Goal: Task Accomplishment & Management: Manage account settings

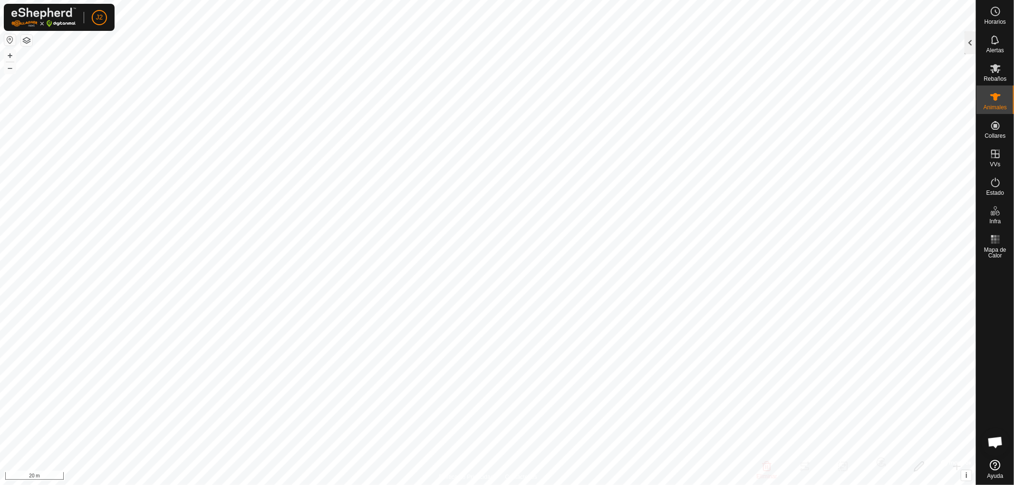
click at [969, 43] on div at bounding box center [969, 42] width 11 height 23
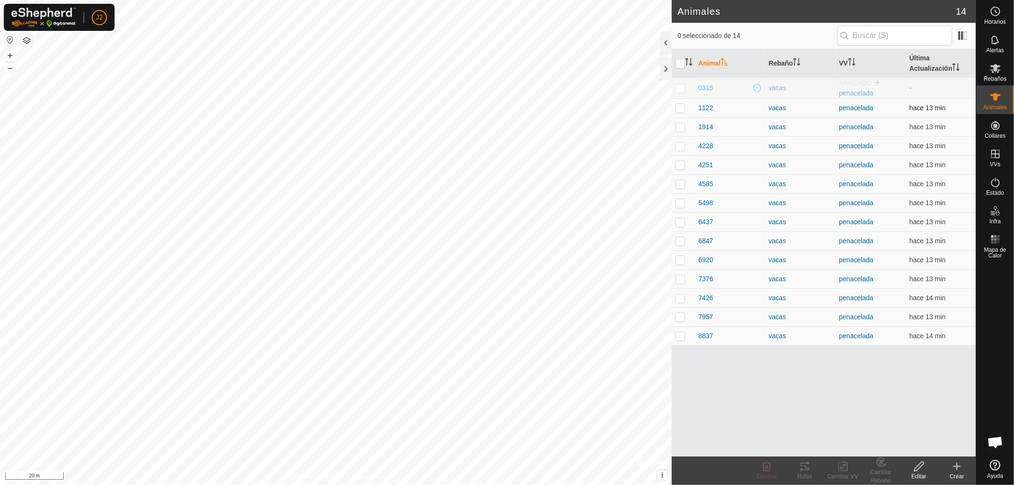
click at [678, 106] on p-checkbox at bounding box center [680, 108] width 10 height 8
click at [804, 470] on icon at bounding box center [804, 467] width 9 height 8
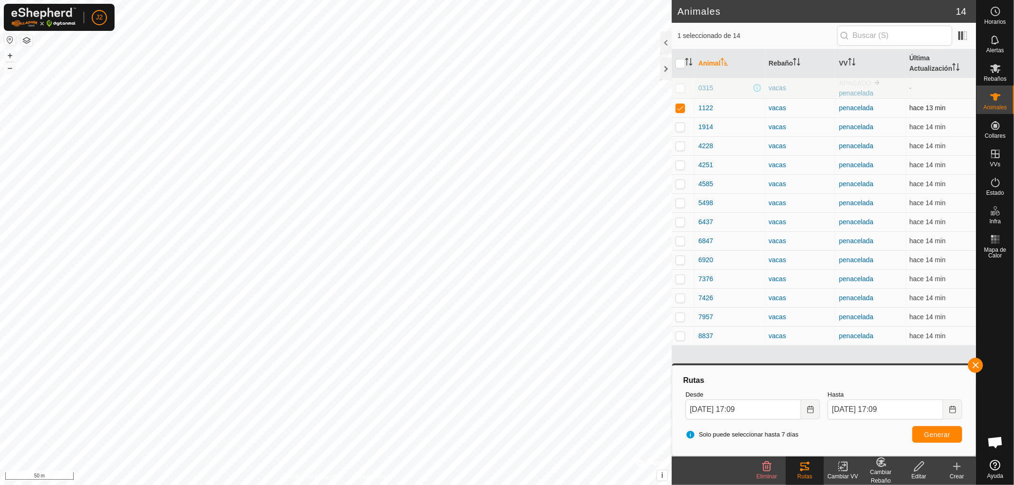
click at [679, 105] on p-checkbox at bounding box center [680, 108] width 10 height 8
checkbox input "false"
click at [974, 363] on button "button" at bounding box center [974, 365] width 15 height 15
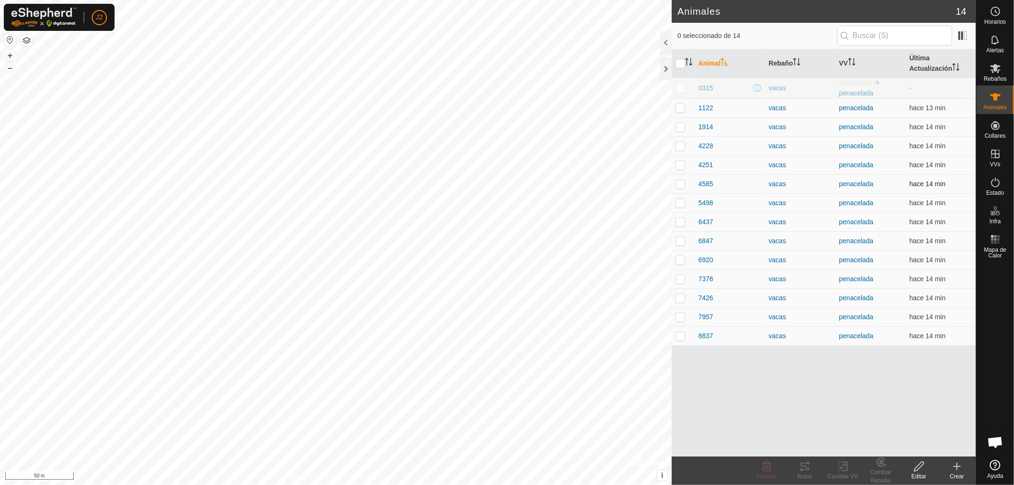
click at [678, 186] on p-checkbox at bounding box center [680, 184] width 10 height 8
click at [804, 468] on icon at bounding box center [804, 466] width 11 height 11
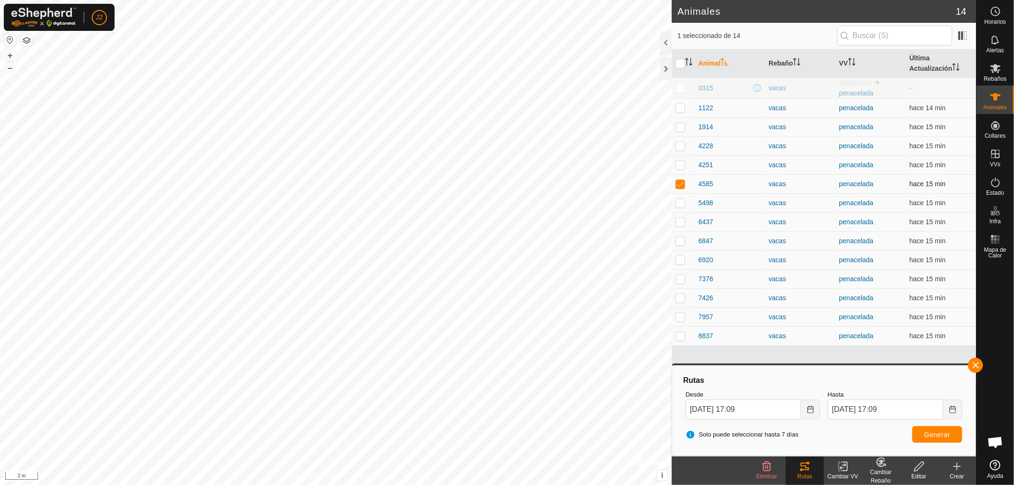
click at [677, 184] on p-checkbox at bounding box center [680, 184] width 10 height 8
checkbox input "false"
click at [977, 363] on button "button" at bounding box center [974, 365] width 15 height 15
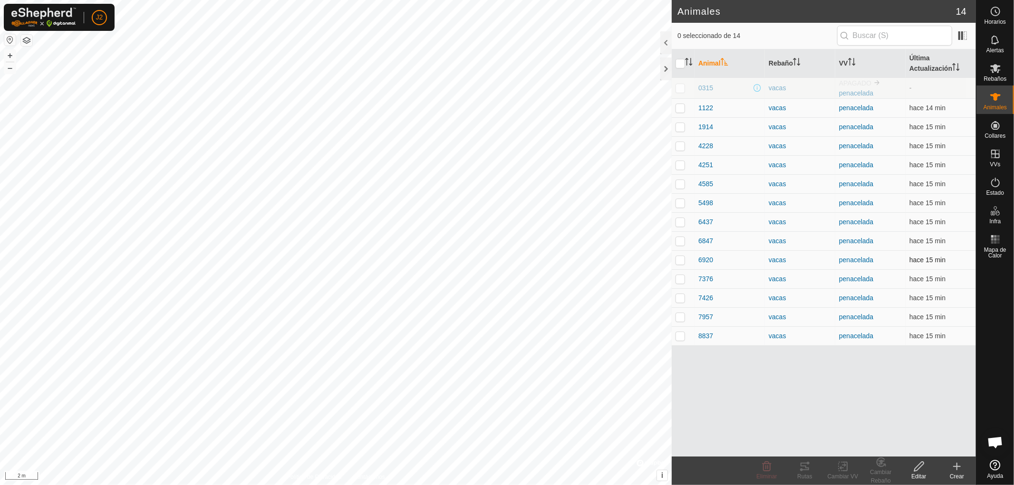
click at [678, 260] on p-checkbox at bounding box center [680, 260] width 10 height 8
click at [805, 470] on div "Rutas" at bounding box center [804, 471] width 38 height 29
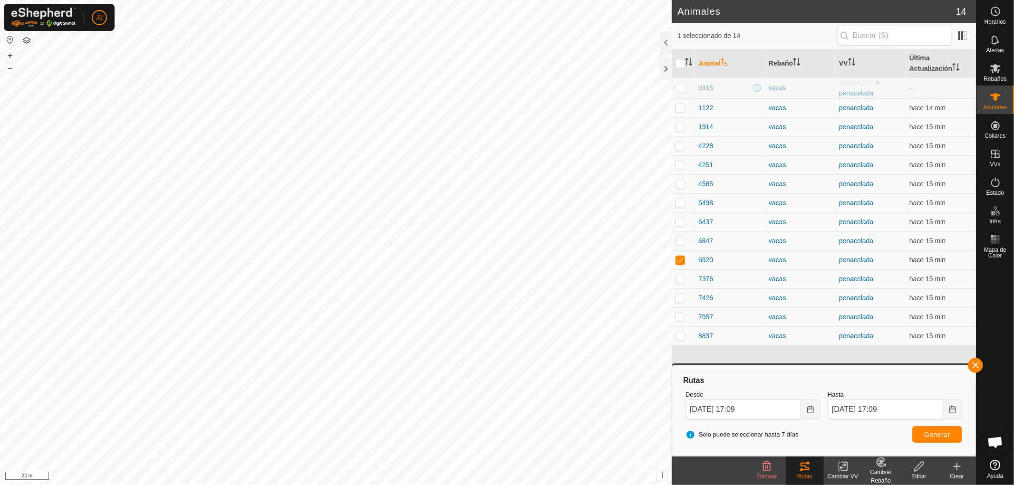
click at [678, 257] on p-checkbox at bounding box center [680, 260] width 10 height 8
checkbox input "false"
click at [981, 366] on button "button" at bounding box center [974, 365] width 15 height 15
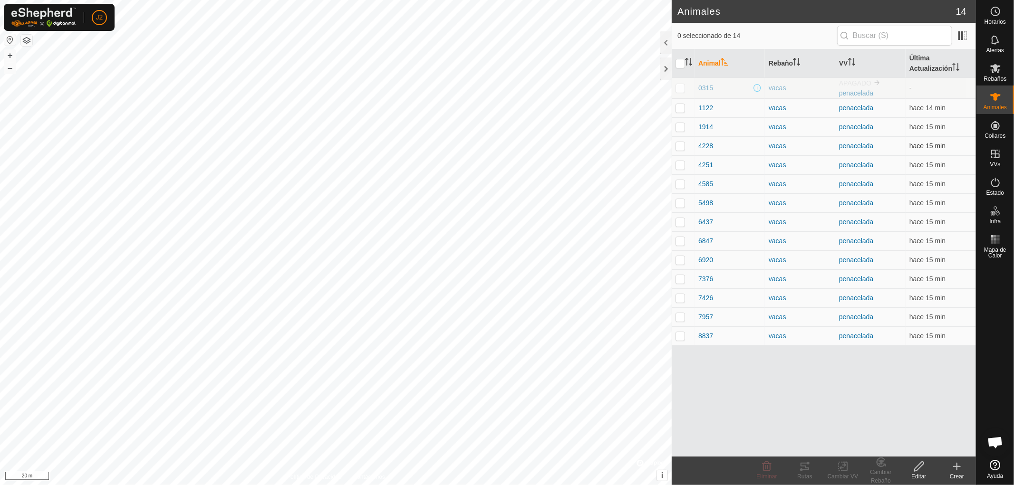
click at [680, 148] on p-checkbox at bounding box center [680, 146] width 10 height 8
click at [801, 475] on div "Rutas" at bounding box center [804, 476] width 38 height 9
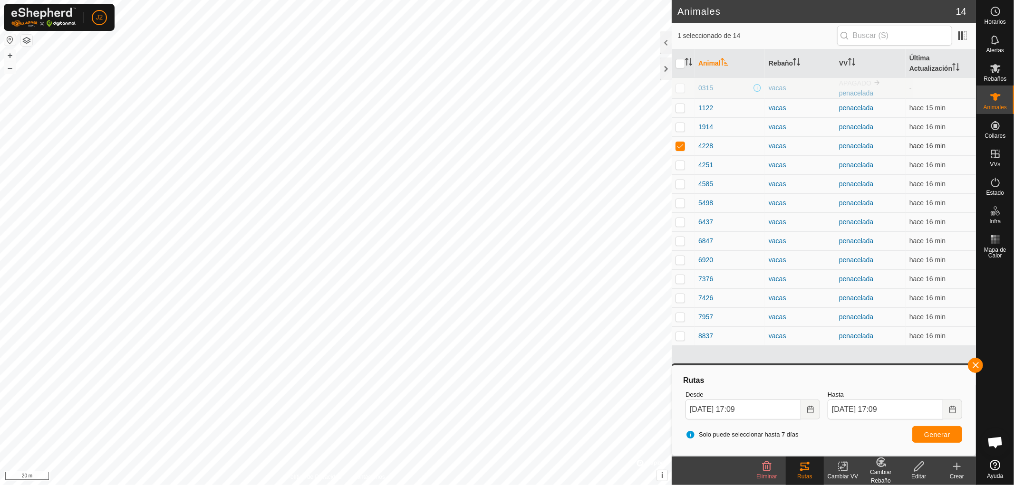
click at [676, 147] on p-checkbox at bounding box center [680, 146] width 10 height 8
checkbox input "false"
click at [975, 366] on button "button" at bounding box center [974, 365] width 15 height 15
